Goal: Download file/media

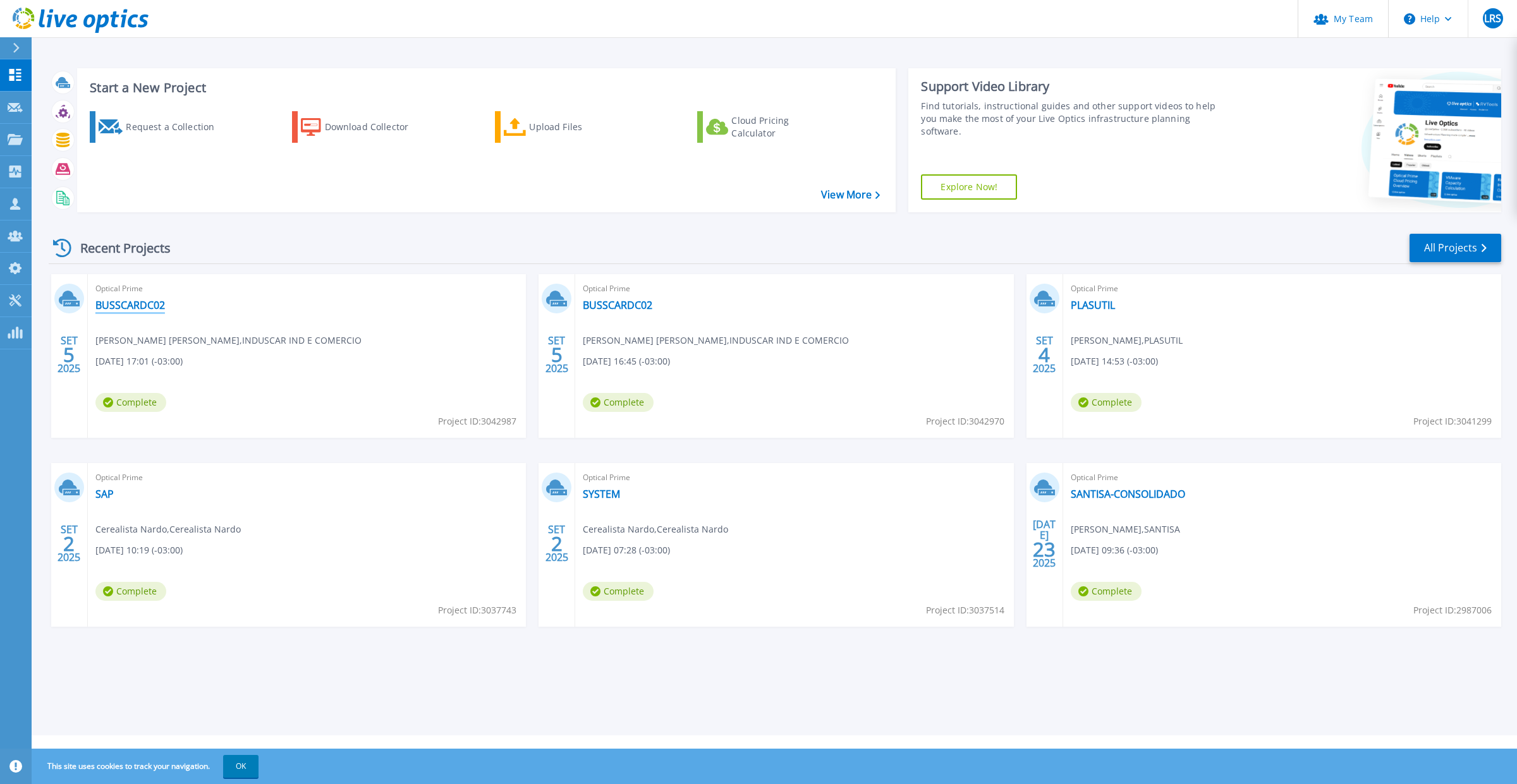
click at [108, 304] on link "BUSSCARDC02" at bounding box center [130, 305] width 69 height 13
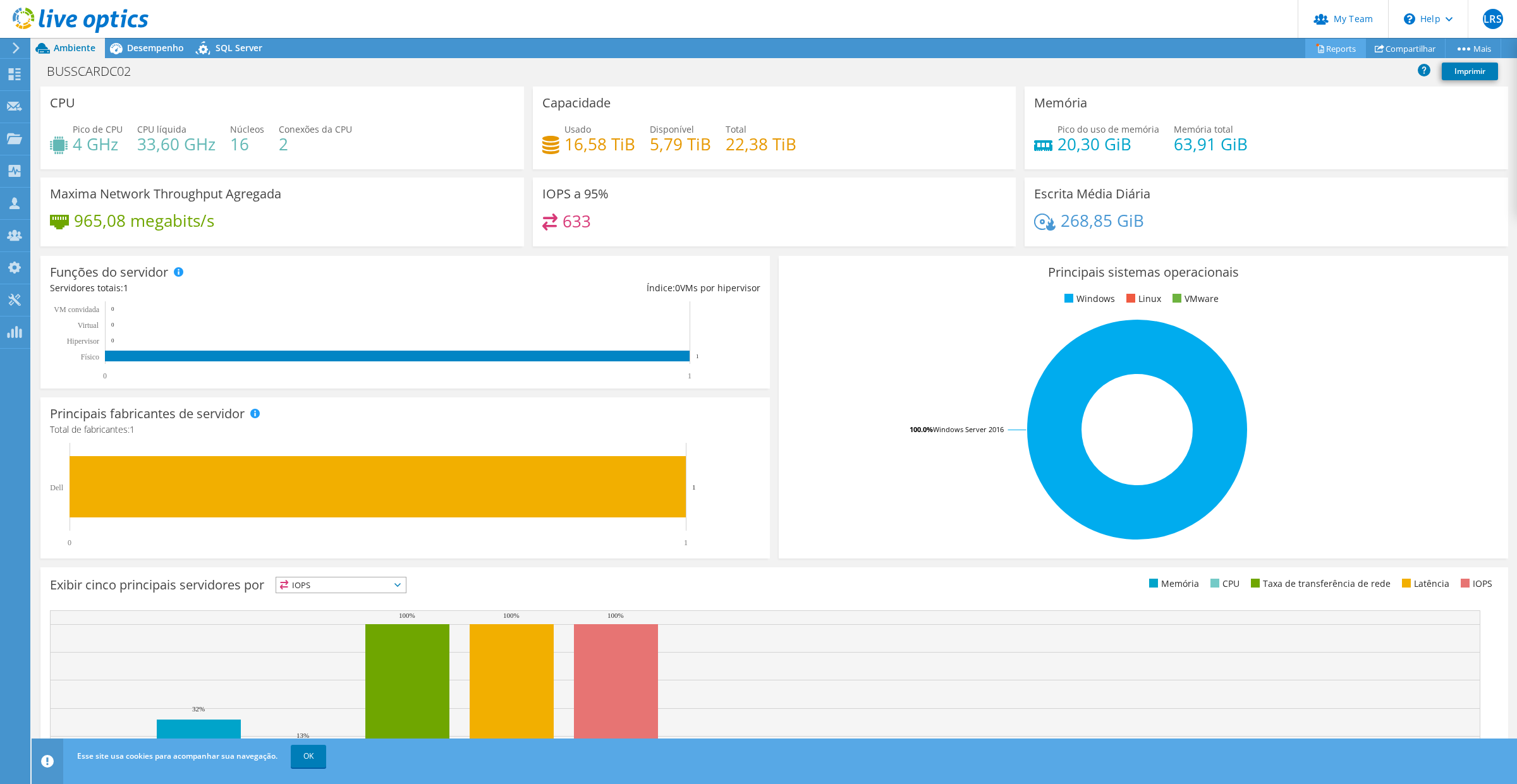
click at [1325, 42] on link "Reports" at bounding box center [1335, 48] width 60 height 20
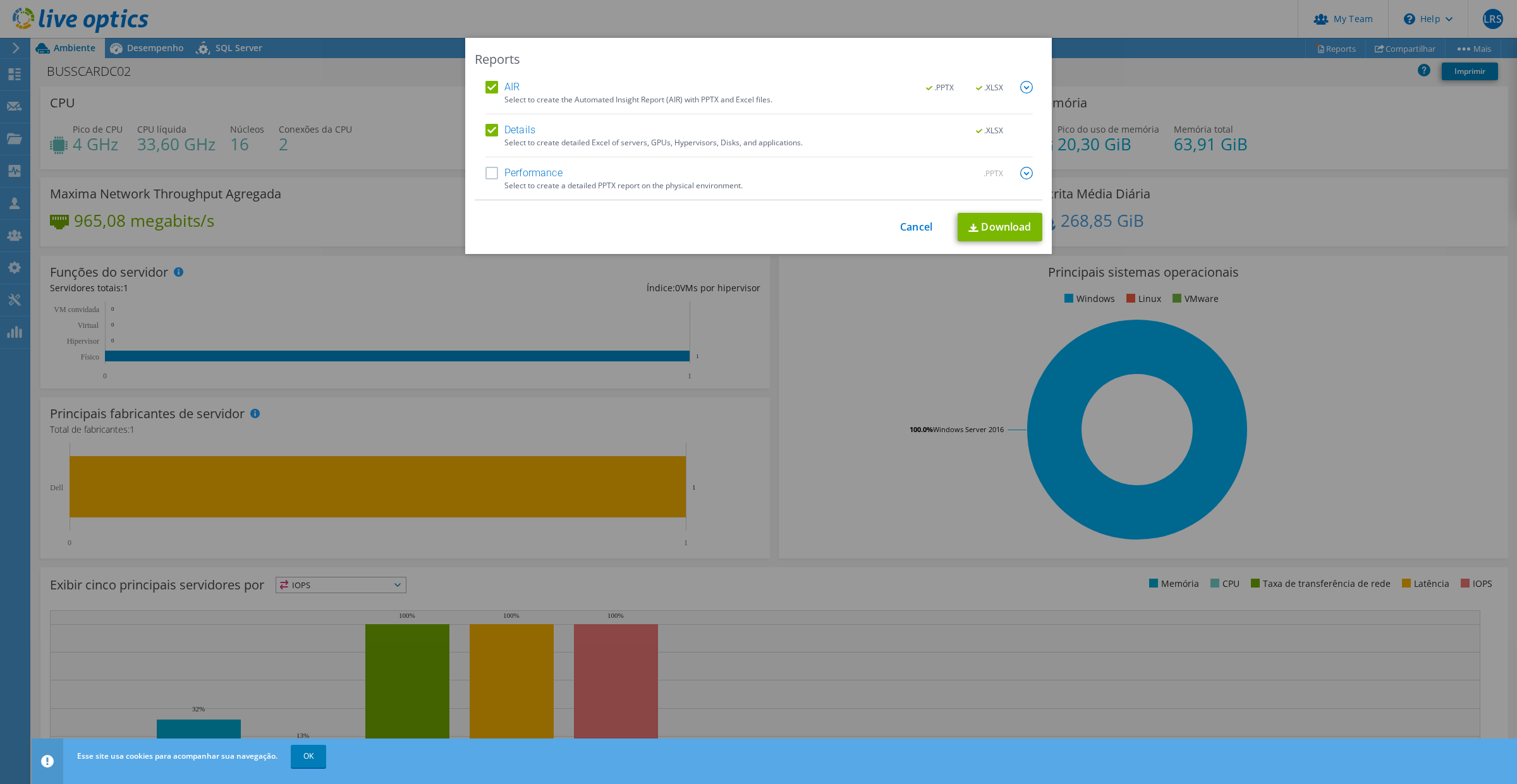
click at [1020, 86] on img at bounding box center [1026, 87] width 13 height 13
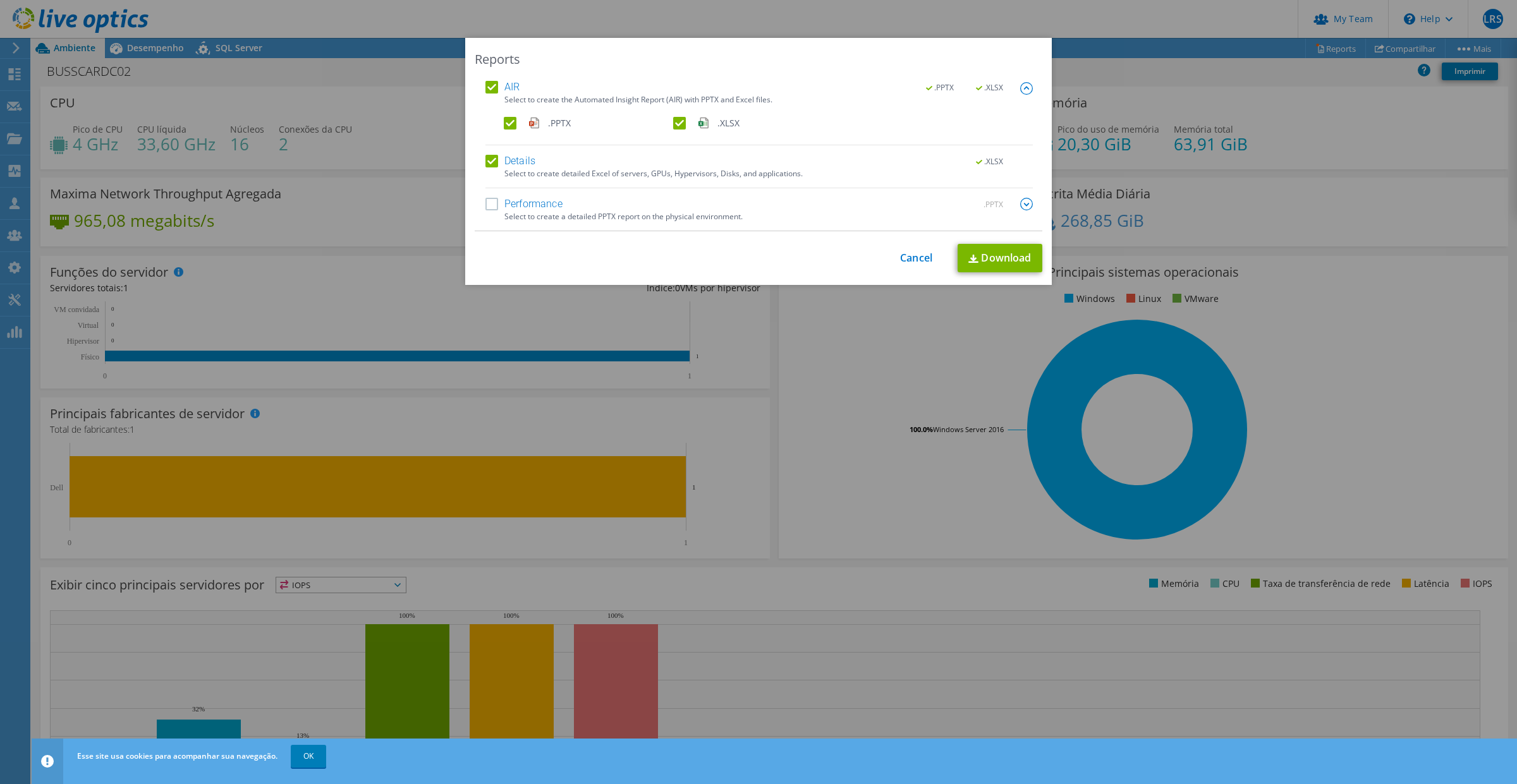
click at [1020, 204] on img at bounding box center [1026, 204] width 13 height 13
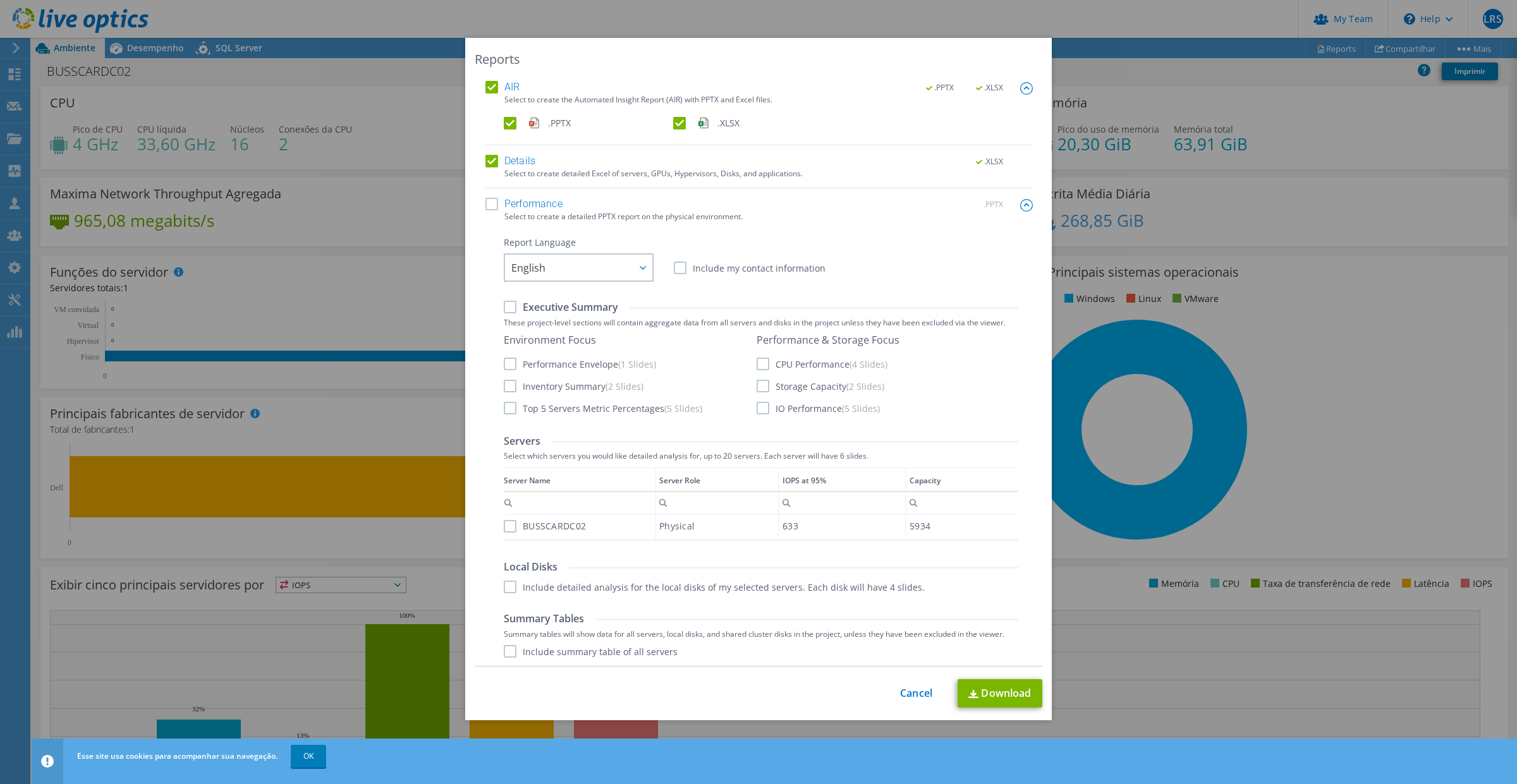
click at [756, 358] on label "CPU Performance (4 Slides)" at bounding box center [822, 363] width 131 height 13
click at [0, 0] on input "CPU Performance (4 Slides)" at bounding box center [0, 0] width 0 height 0
click at [749, 383] on div "Environment Focus Performance Envelope (1 Slides) Inventory Summary (2 Slides) …" at bounding box center [761, 375] width 514 height 82
click at [756, 414] on label "IO Performance (5 Slides)" at bounding box center [817, 408] width 123 height 13
click at [0, 0] on input "IO Performance (5 Slides)" at bounding box center [0, 0] width 0 height 0
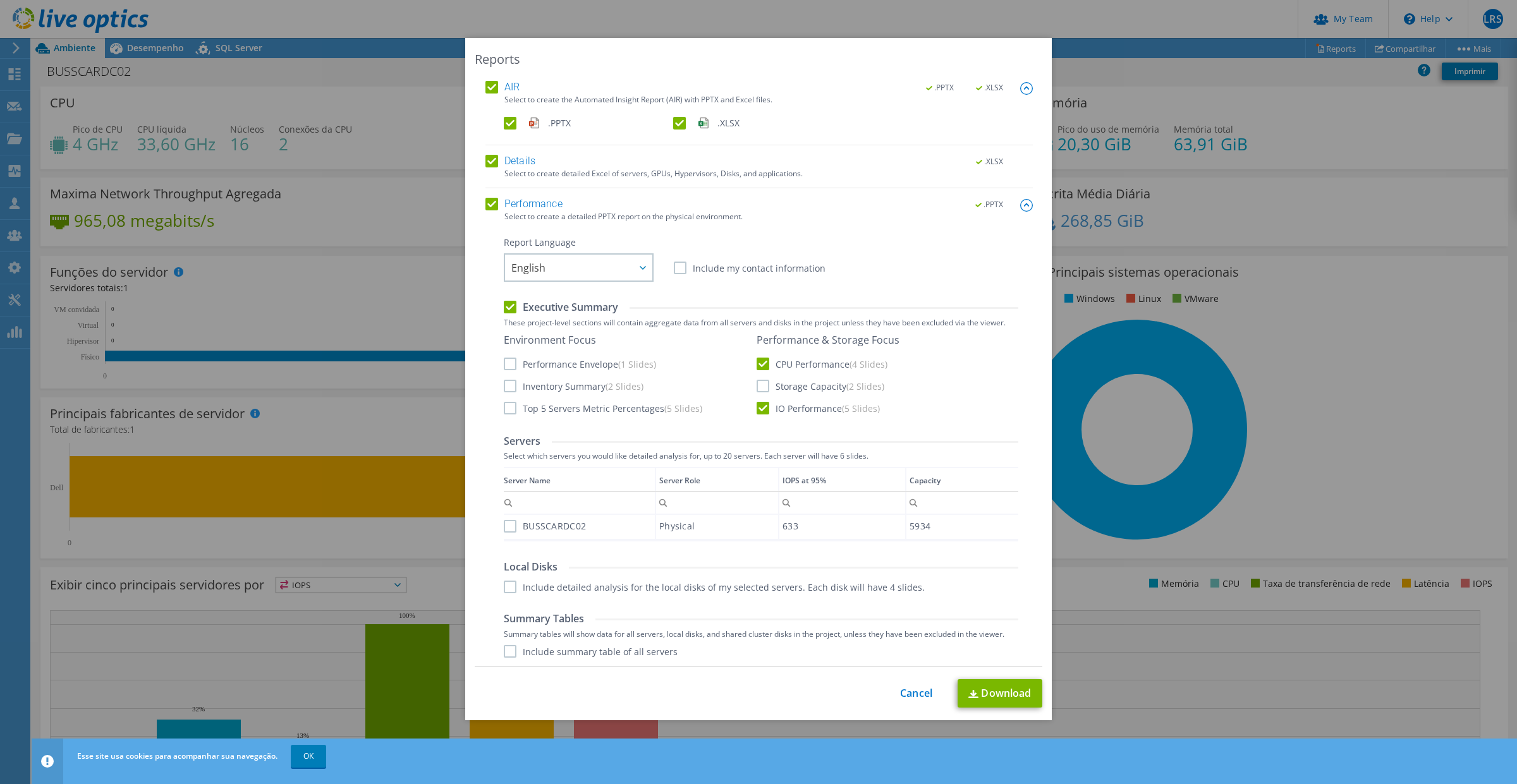
click at [756, 384] on label "Storage Capacity (2 Slides)" at bounding box center [820, 386] width 127 height 13
click at [0, 0] on input "Storage Capacity (2 Slides)" at bounding box center [0, 0] width 0 height 0
click at [639, 261] on div at bounding box center [642, 268] width 20 height 26
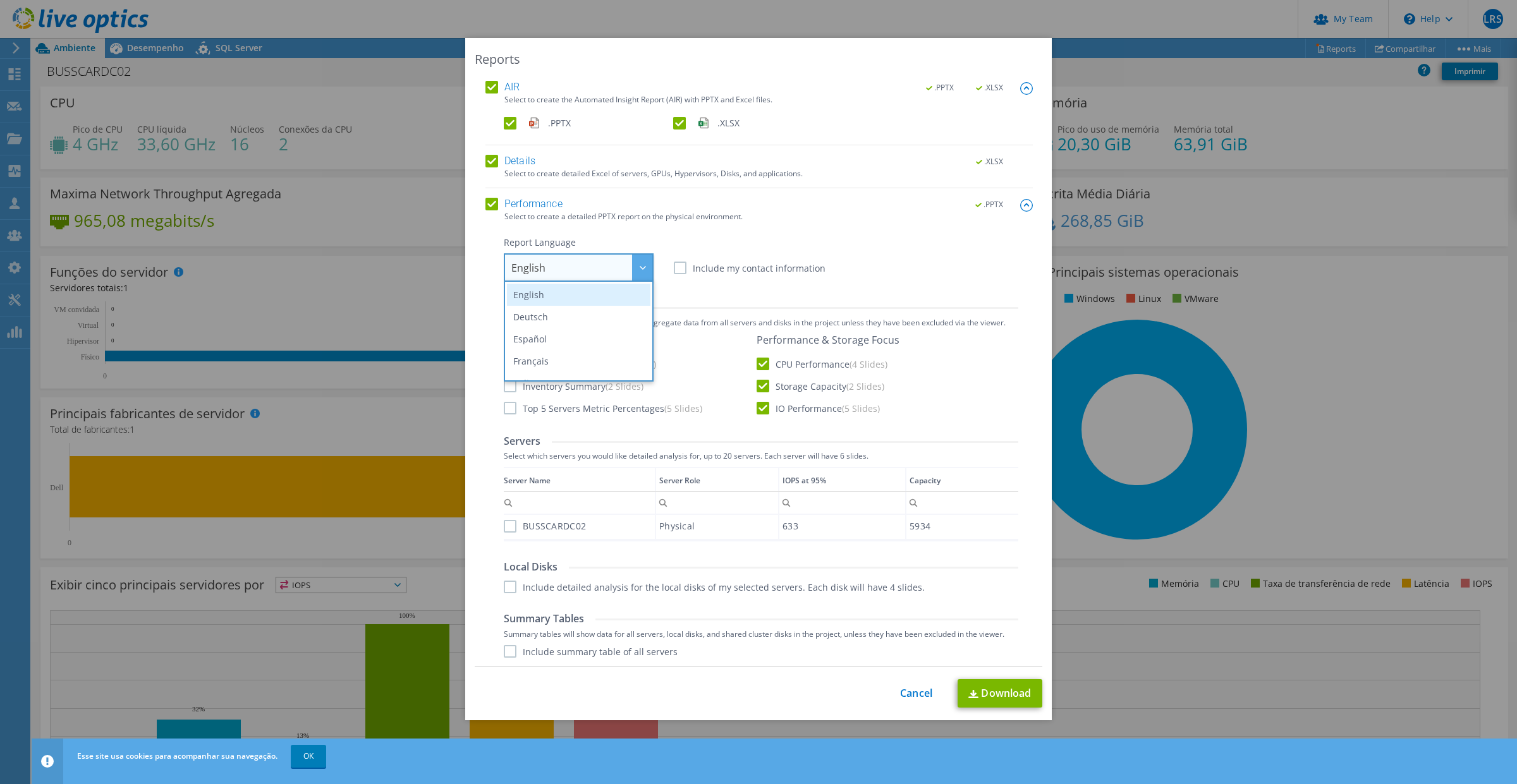
click at [569, 292] on li "English" at bounding box center [578, 294] width 143 height 22
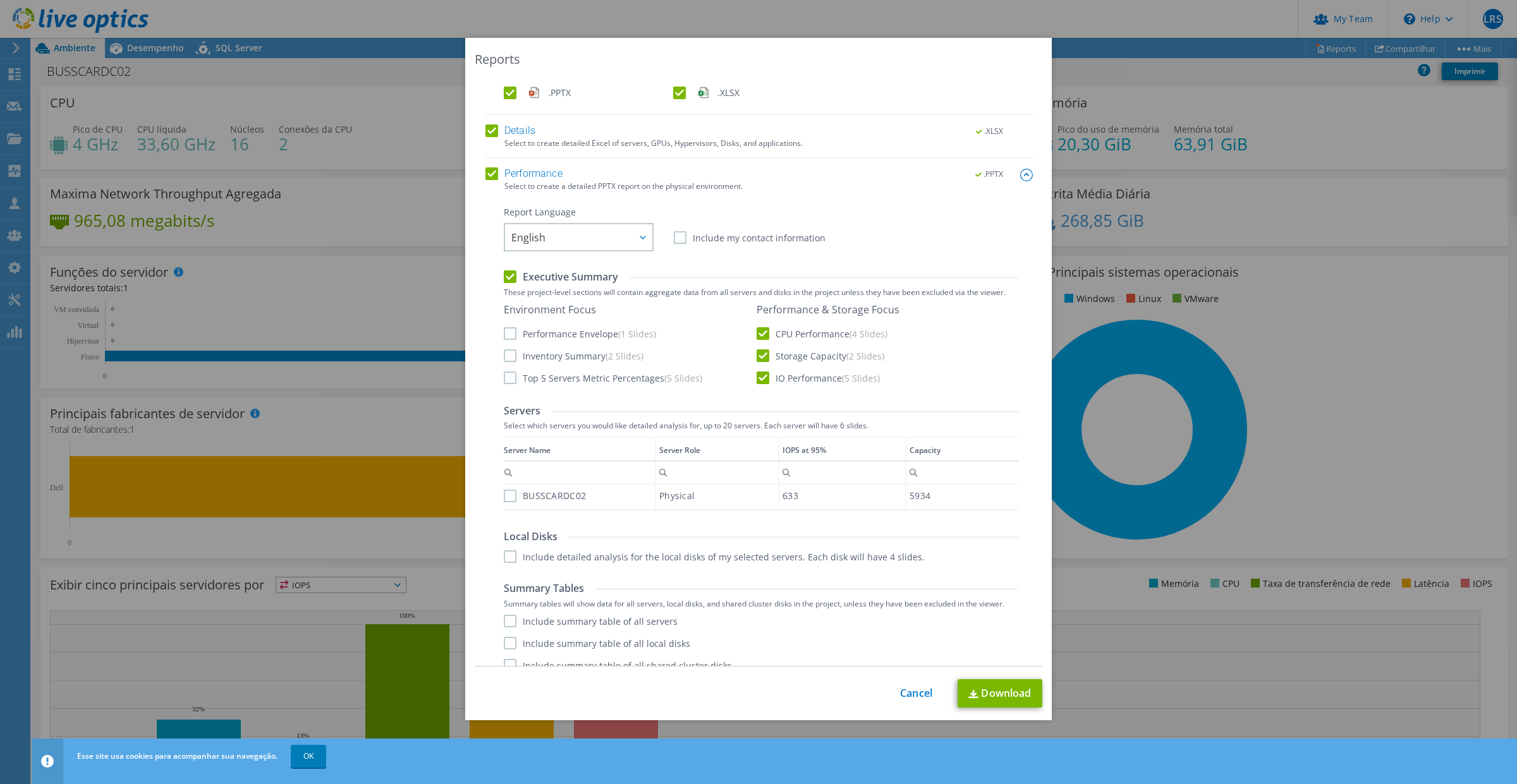
scroll to position [45, 0]
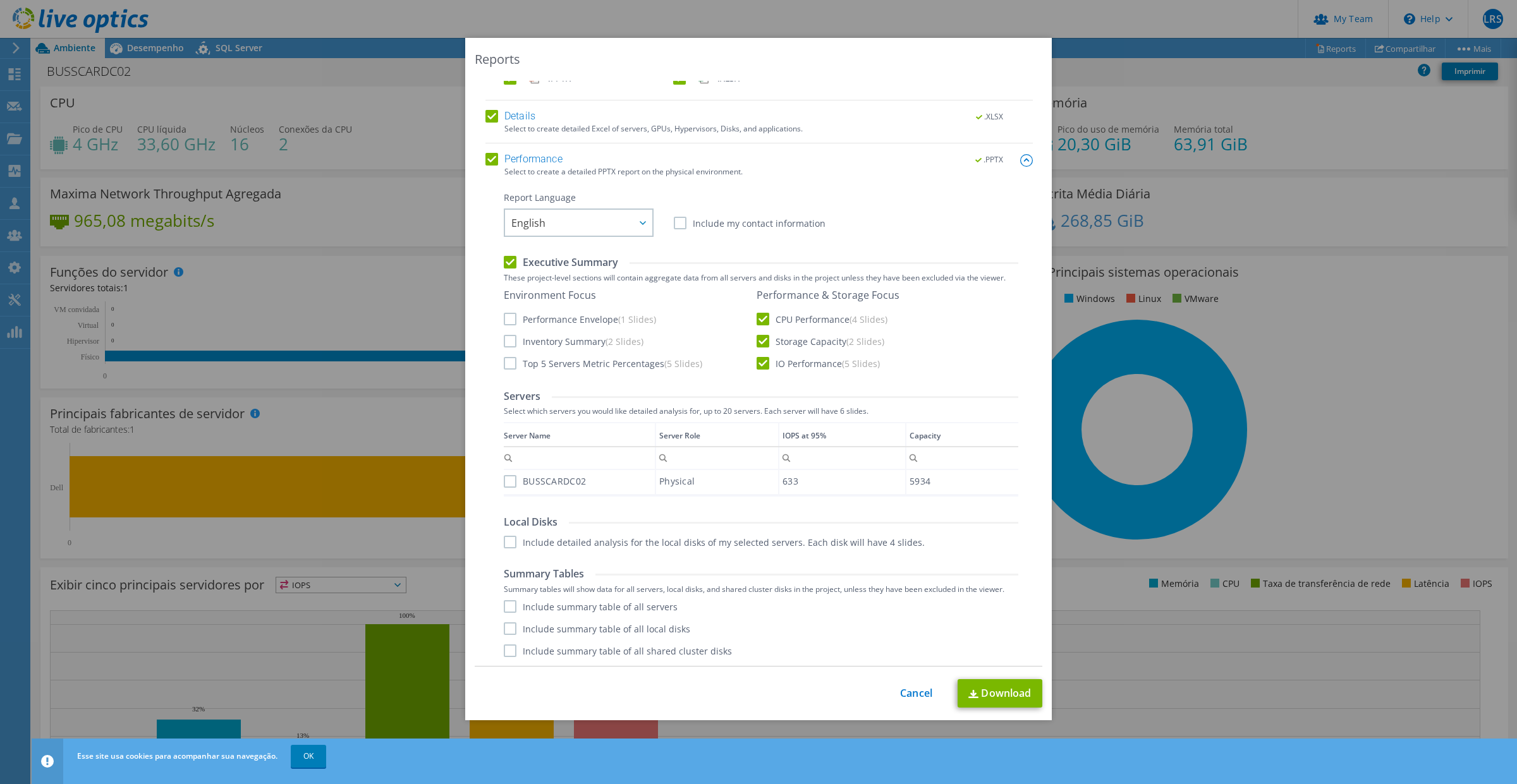
click at [504, 482] on label "BUSSCARDC02" at bounding box center [544, 481] width 82 height 13
click at [0, 0] on input "BUSSCARDC02" at bounding box center [0, 0] width 0 height 0
click at [504, 541] on label "Include detailed analysis for the local disks of my selected servers. Each disk…" at bounding box center [714, 542] width 421 height 13
click at [0, 0] on input "Include detailed analysis for the local disks of my selected servers. Each disk…" at bounding box center [0, 0] width 0 height 0
drag, startPoint x: 500, startPoint y: 280, endPoint x: 997, endPoint y: 272, distance: 497.1
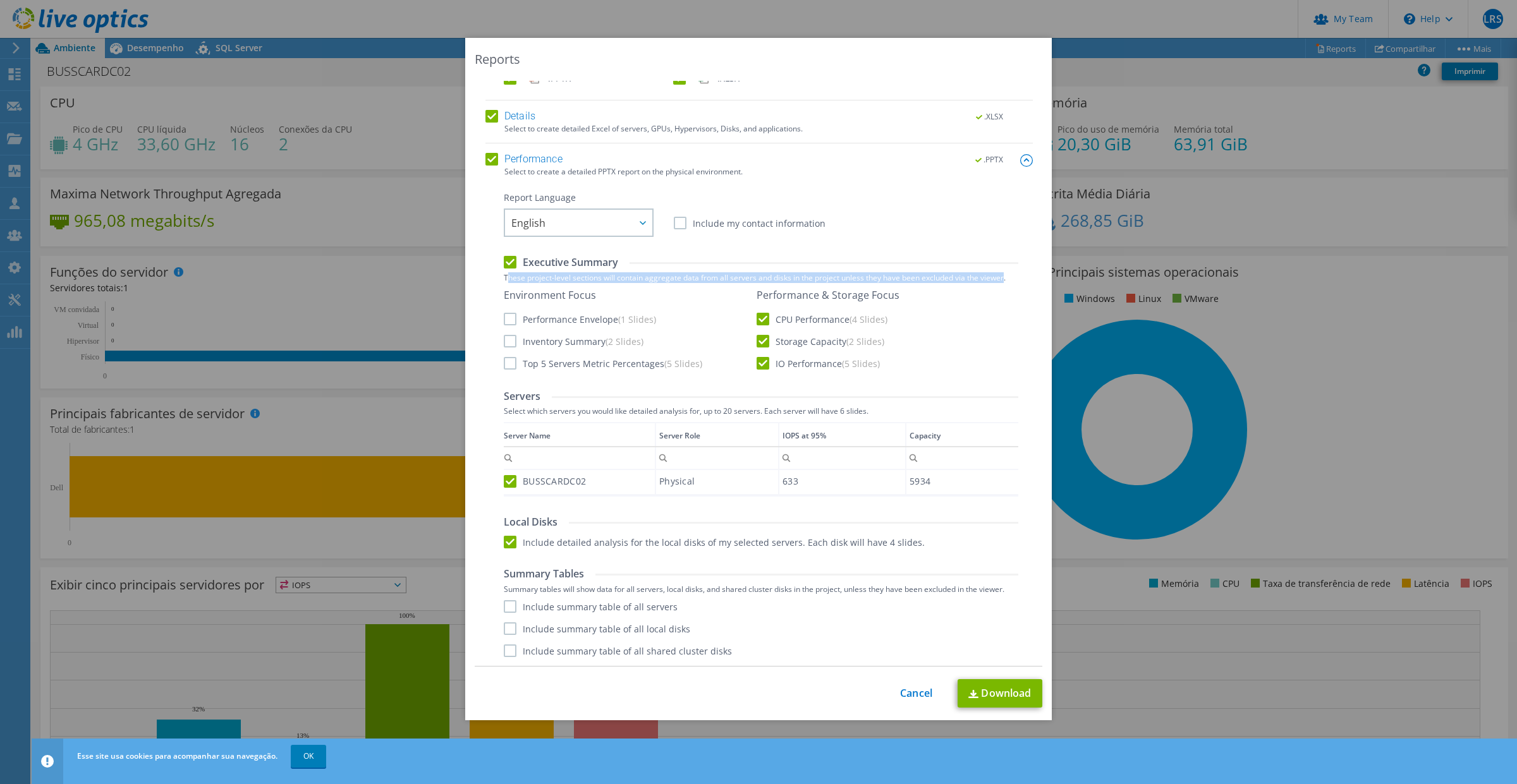
click at [997, 274] on label "These project-level sections will contain aggregate data from all servers and d…" at bounding box center [761, 278] width 514 height 9
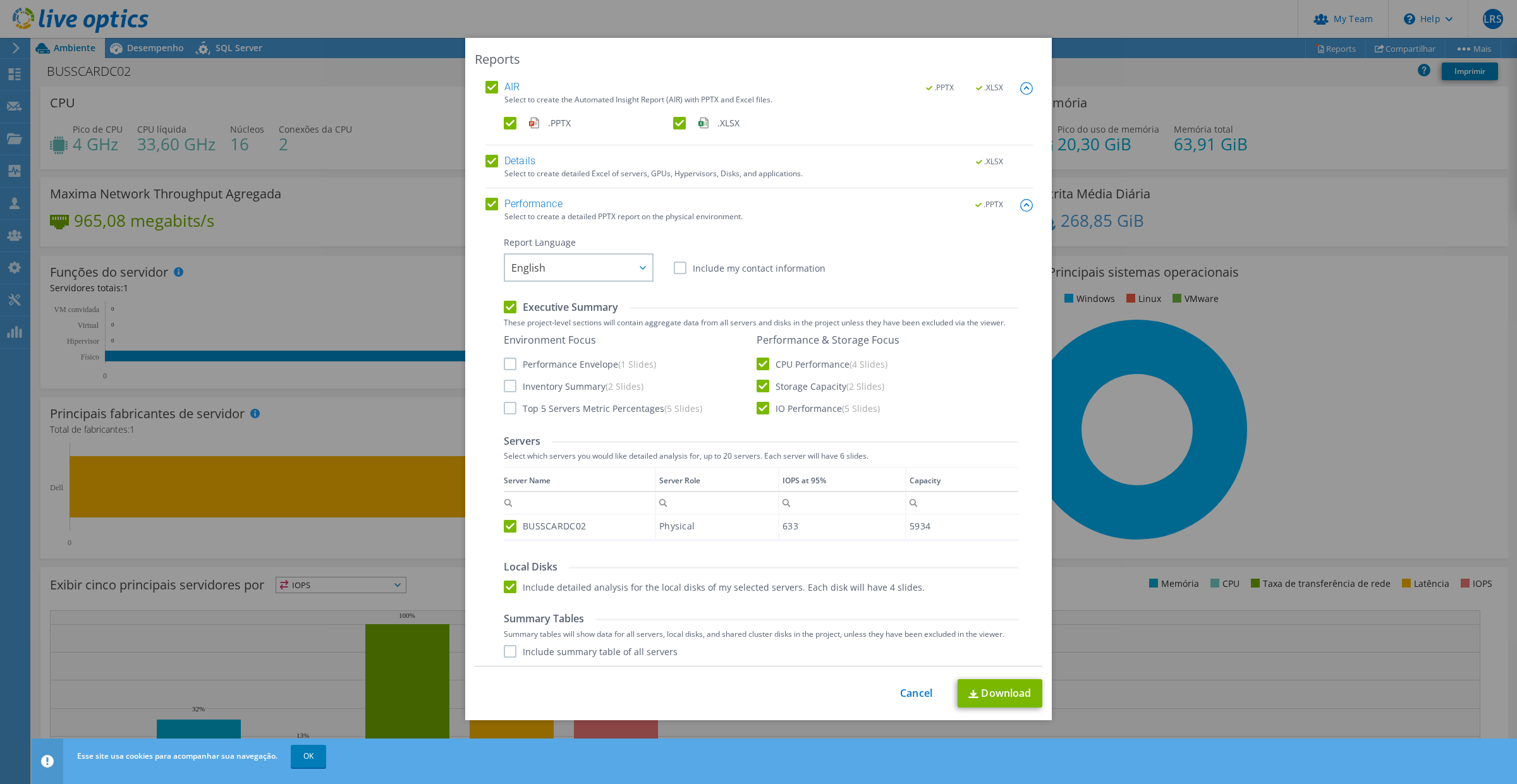
click at [486, 84] on label "AIR" at bounding box center [502, 87] width 34 height 13
click at [0, 0] on input "AIR" at bounding box center [0, 0] width 0 height 0
click at [490, 163] on label "Details" at bounding box center [510, 161] width 50 height 13
click at [0, 0] on input "Details" at bounding box center [0, 0] width 0 height 0
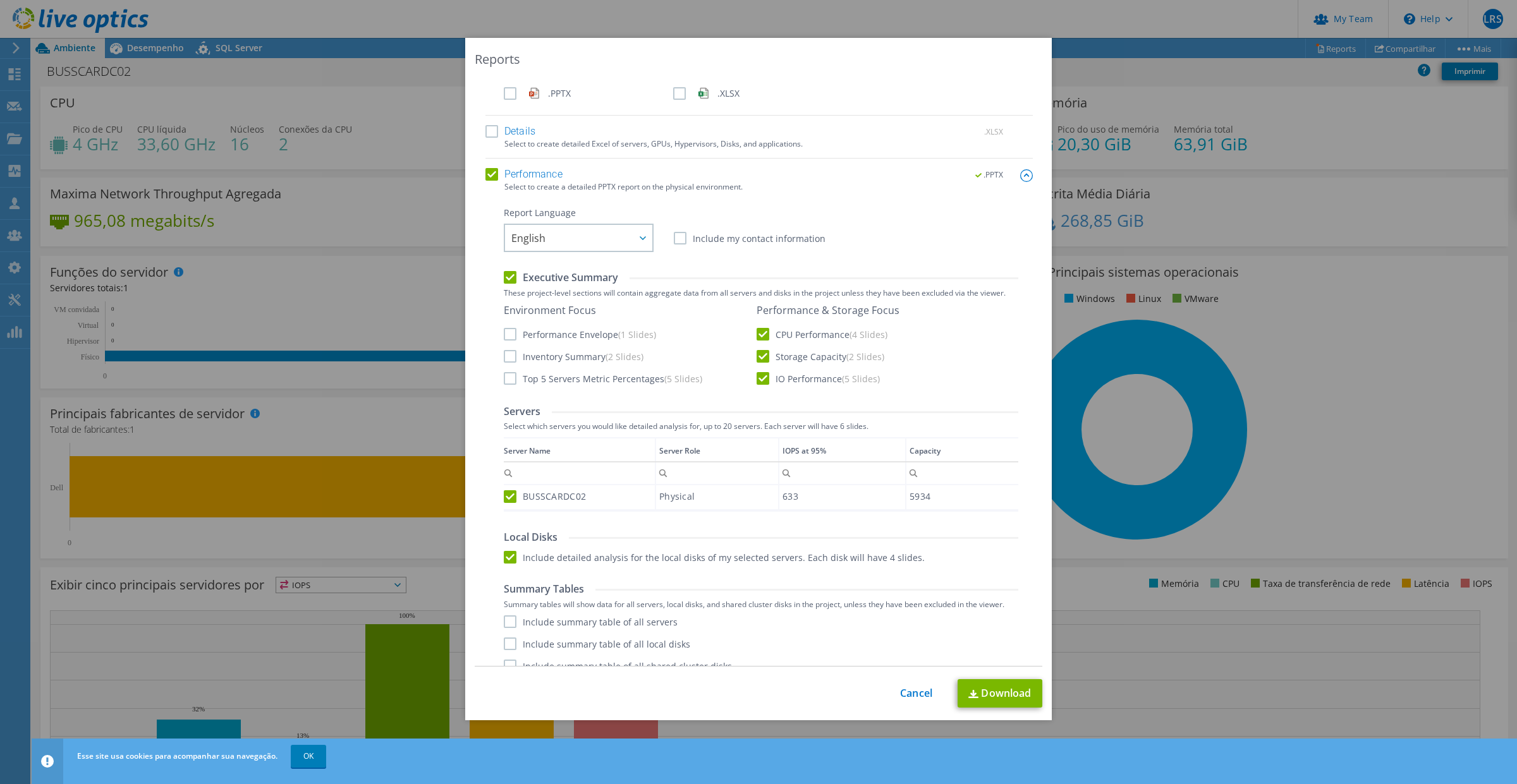
scroll to position [45, 0]
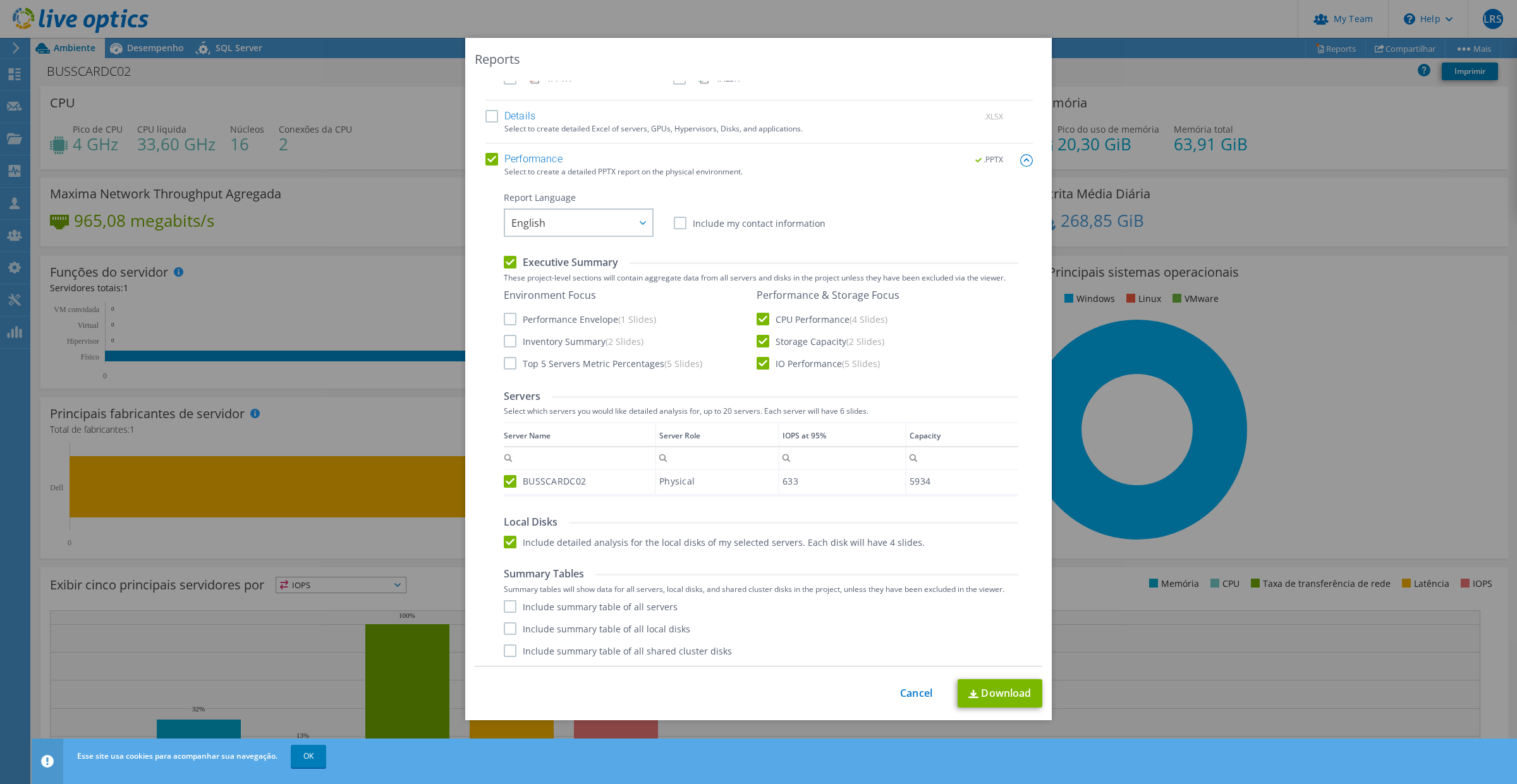
click at [507, 314] on label "Performance Envelope (1 Slides)" at bounding box center [580, 319] width 152 height 13
click at [0, 0] on input "Performance Envelope (1 Slides)" at bounding box center [0, 0] width 0 height 0
click at [507, 369] on label "Top 5 Servers Metric Percentages (5 Slides)" at bounding box center [602, 363] width 198 height 13
click at [0, 0] on input "Top 5 Servers Metric Percentages (5 Slides)" at bounding box center [0, 0] width 0 height 0
drag, startPoint x: 506, startPoint y: 345, endPoint x: 513, endPoint y: 346, distance: 7.1
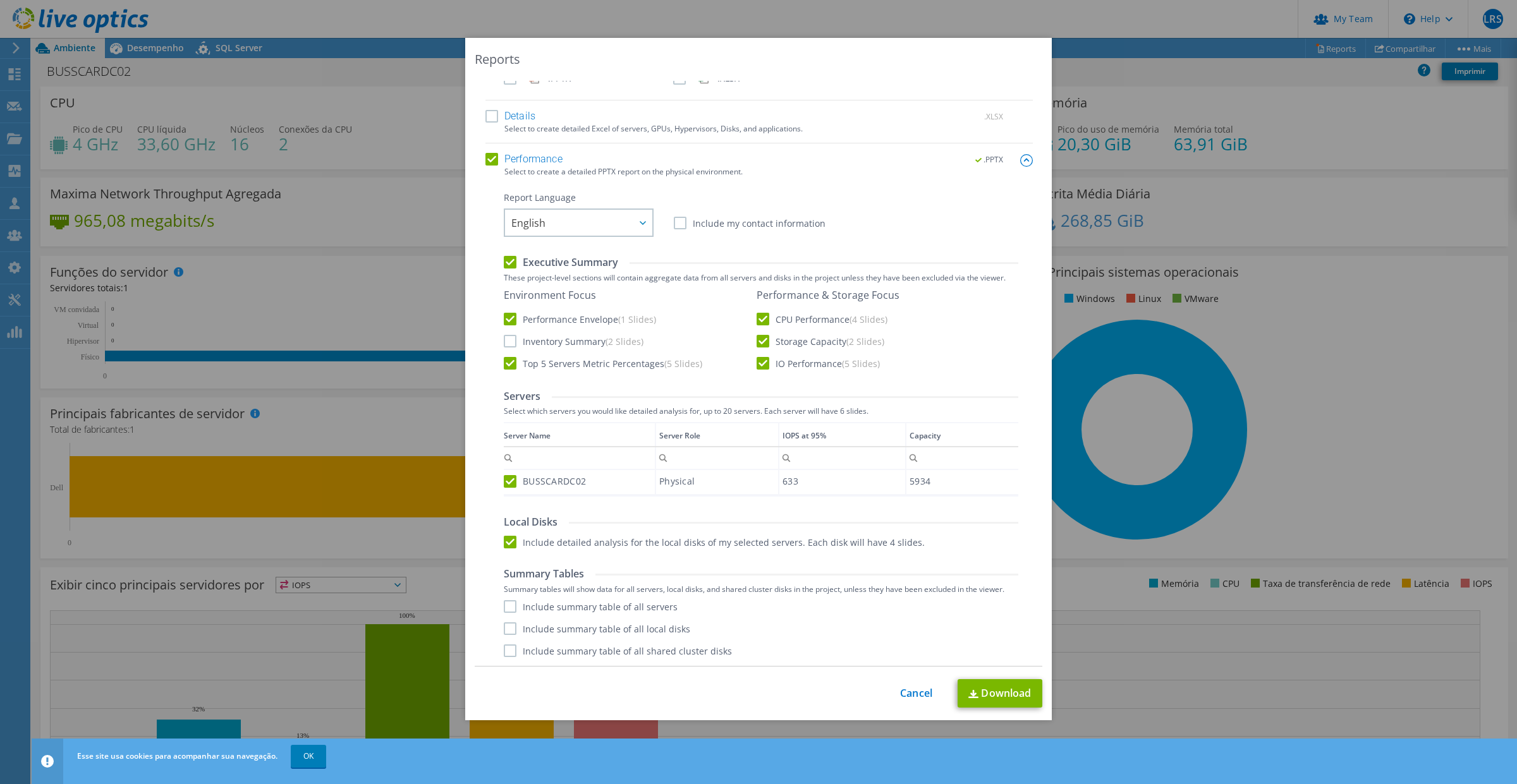
click at [504, 340] on label "Inventory Summary (2 Slides)" at bounding box center [573, 341] width 139 height 13
click at [0, 0] on input "Inventory Summary (2 Slides)" at bounding box center [0, 0] width 0 height 0
click at [987, 688] on link "Download" at bounding box center [1000, 694] width 84 height 29
